Goal: Find specific page/section: Find specific page/section

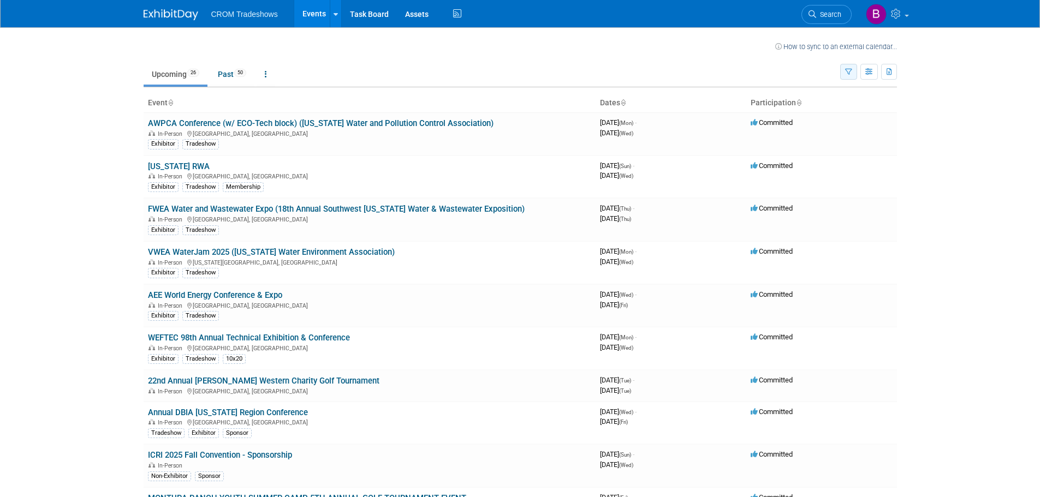
click at [851, 73] on icon "button" at bounding box center [848, 72] width 7 height 7
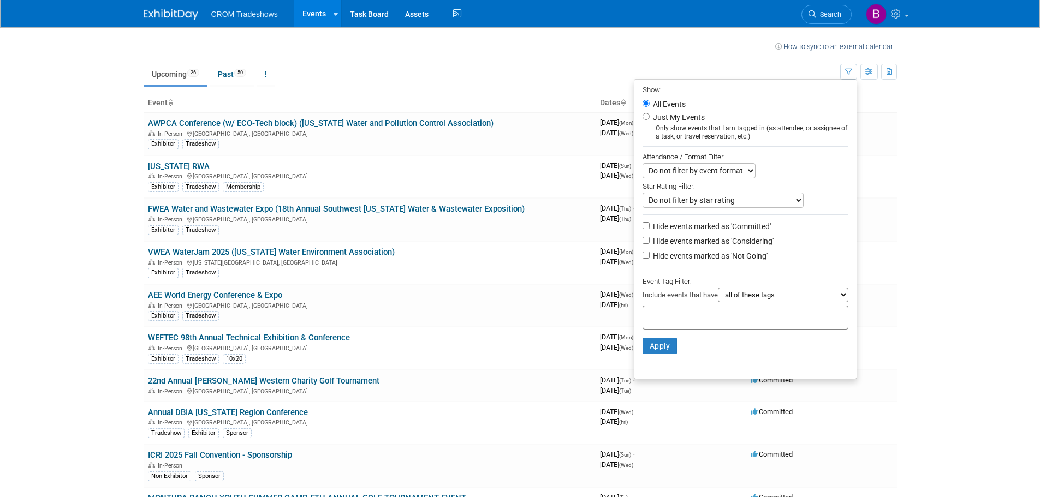
click at [654, 117] on label "Just My Events" at bounding box center [678, 117] width 54 height 11
click at [650, 117] on input "Just My Events" at bounding box center [645, 116] width 7 height 7
radio input "true"
click at [652, 353] on button "Apply" at bounding box center [659, 346] width 35 height 16
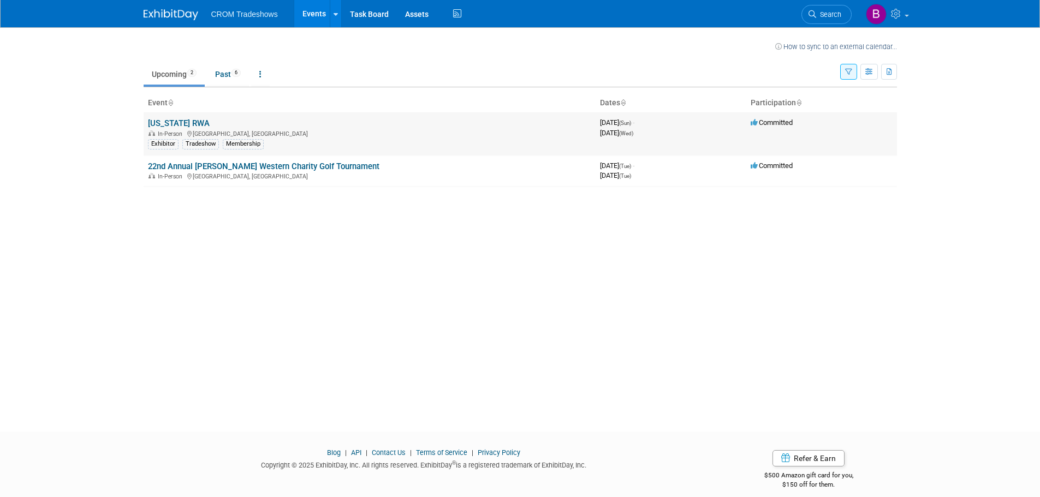
click at [181, 123] on link "[US_STATE] RWA" at bounding box center [179, 123] width 62 height 10
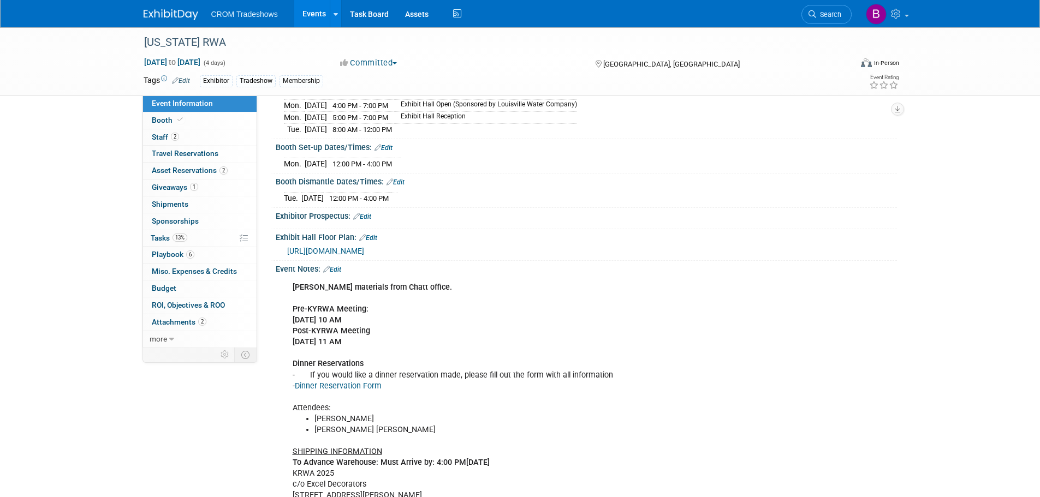
scroll to position [109, 0]
